Goal: Navigation & Orientation: Find specific page/section

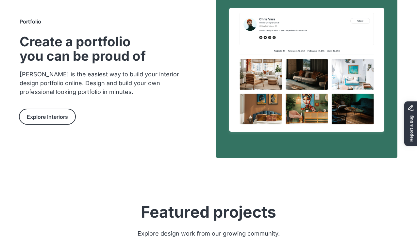
scroll to position [402, 0]
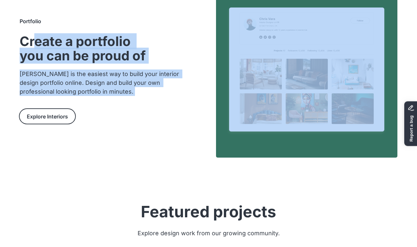
drag, startPoint x: 80, startPoint y: 121, endPoint x: 33, endPoint y: 32, distance: 101.0
click at [33, 33] on div "Portfolio Create a portfolio you can be proud of Cleo is the easiest way to bui…" at bounding box center [110, 65] width 181 height 168
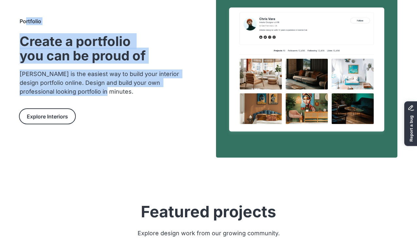
drag, startPoint x: 25, startPoint y: 22, endPoint x: 127, endPoint y: 152, distance: 165.5
click at [127, 152] on div "Portfolio Create a portfolio you can be proud of Cleo is the easiest way to bui…" at bounding box center [208, 80] width 417 height 199
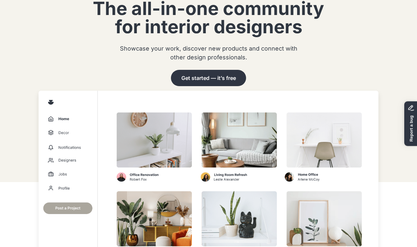
scroll to position [0, 0]
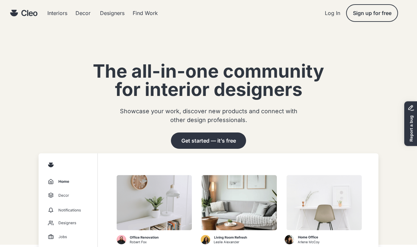
click at [51, 13] on div "Interiors" at bounding box center [57, 12] width 20 height 5
